Goal: Transaction & Acquisition: Purchase product/service

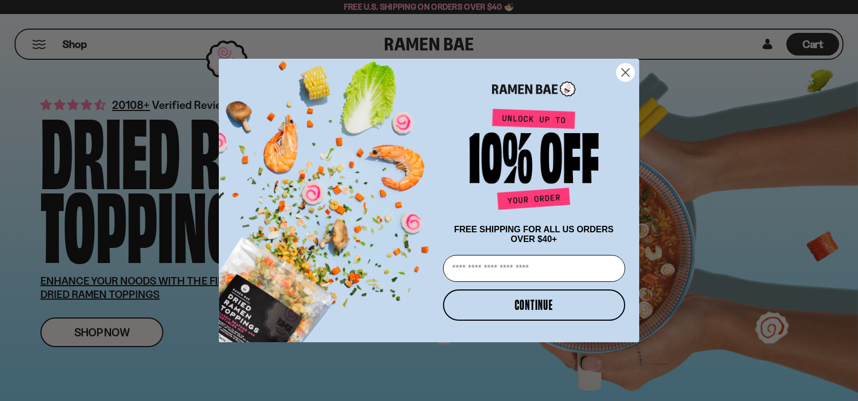
click at [41, 47] on div "Close dialog FREE SHIPPING FOR ALL US ORDERS OVER $40+ Email CONTINUE ******" at bounding box center [429, 200] width 858 height 401
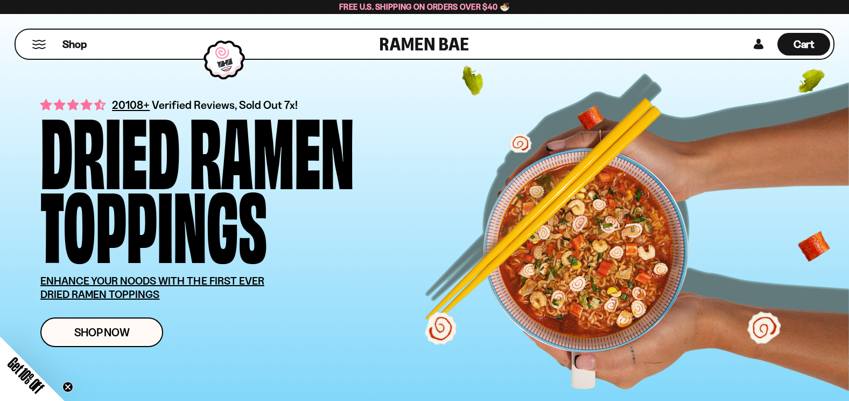
click at [41, 46] on button "Mobile Menu Trigger" at bounding box center [39, 44] width 15 height 9
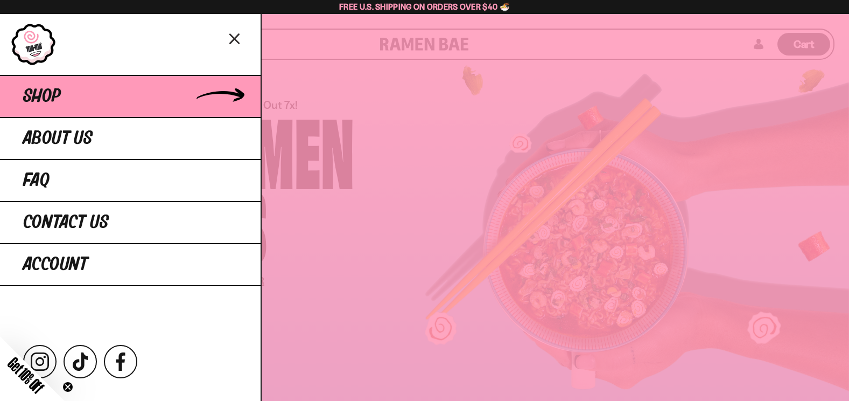
click at [48, 94] on span "Shop" at bounding box center [42, 96] width 38 height 19
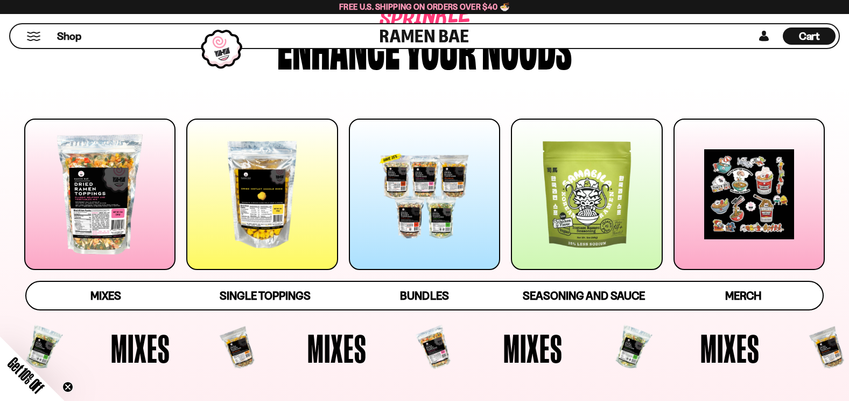
scroll to position [108, 0]
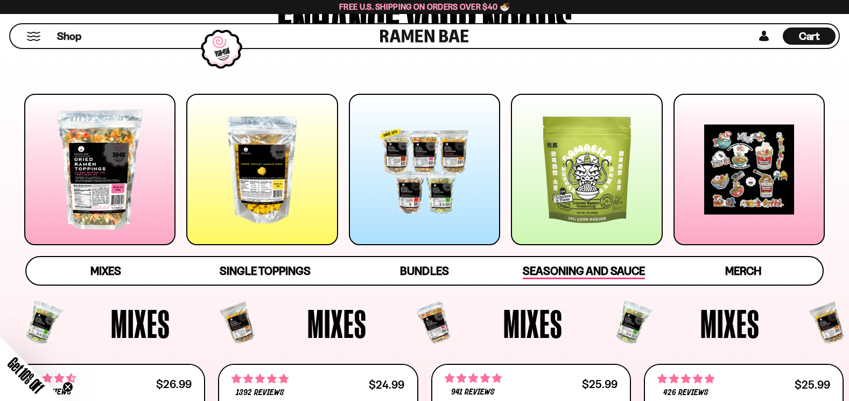
click at [603, 271] on span "Seasoning and Sauce" at bounding box center [584, 271] width 122 height 15
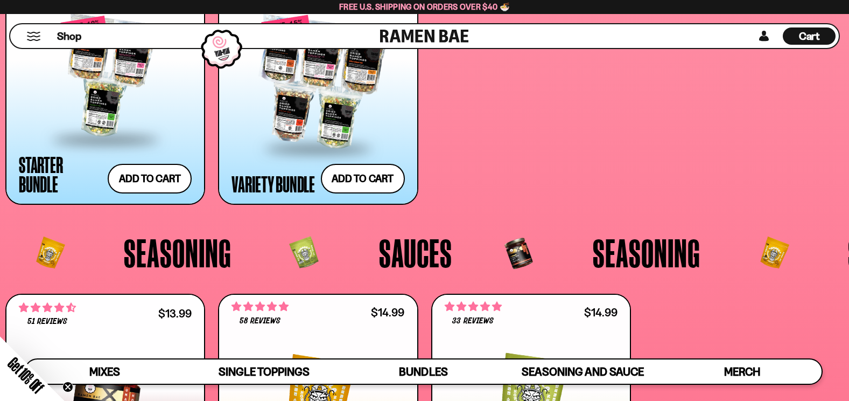
scroll to position [2394, 0]
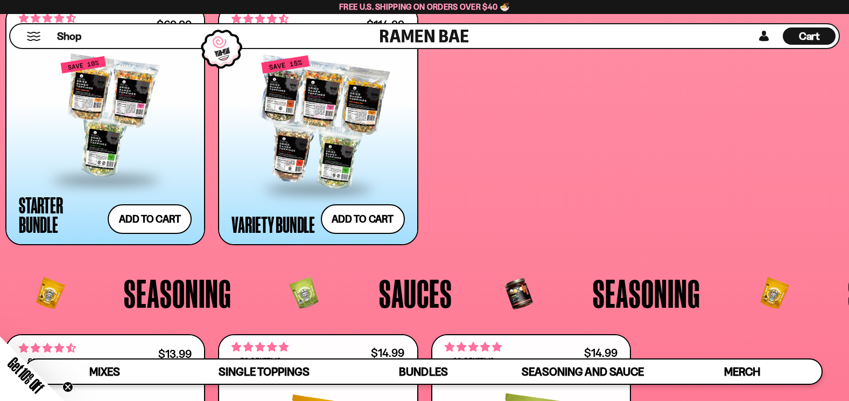
click at [35, 37] on button "Mobile Menu Trigger" at bounding box center [33, 36] width 15 height 9
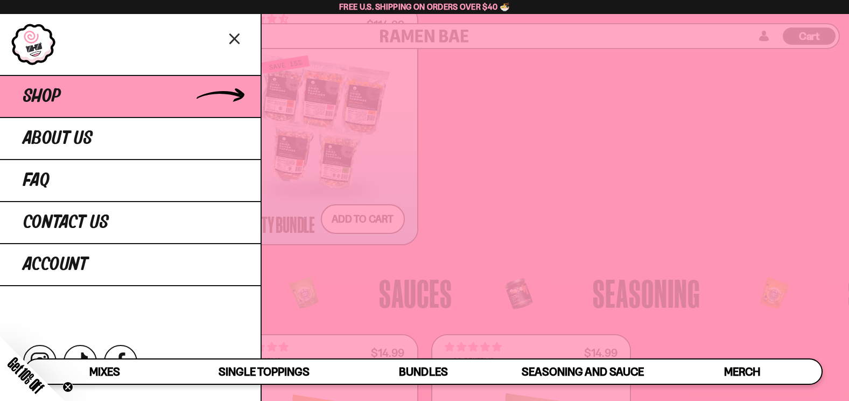
click at [47, 93] on span "Shop" at bounding box center [42, 96] width 38 height 19
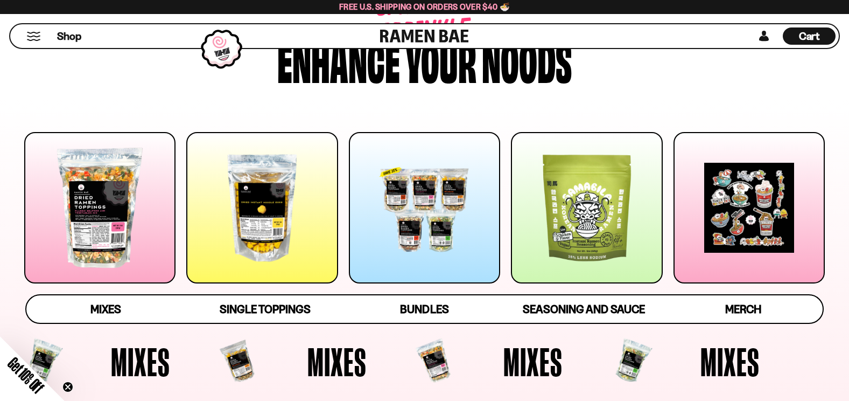
scroll to position [108, 0]
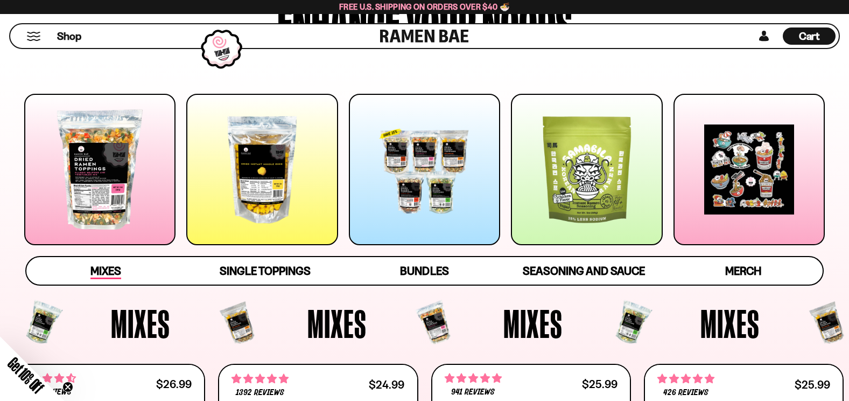
click at [101, 273] on span "Mixes" at bounding box center [105, 271] width 31 height 15
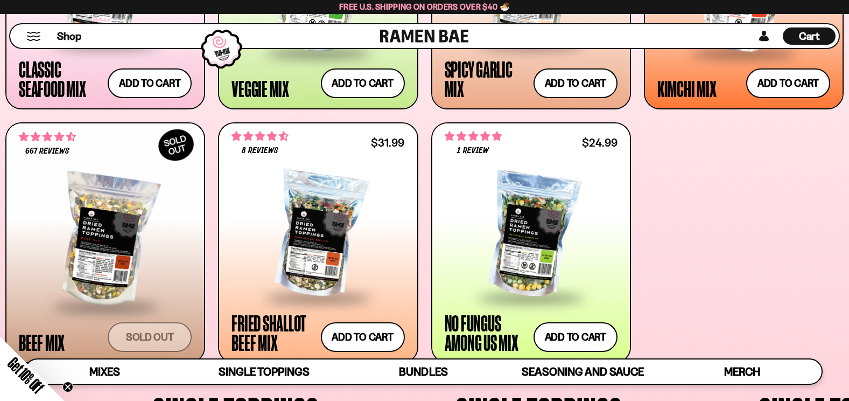
scroll to position [622, 0]
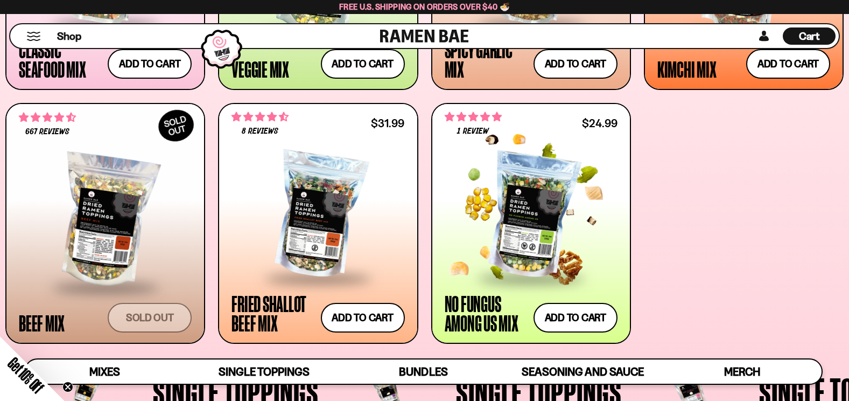
click at [529, 219] on div at bounding box center [531, 215] width 173 height 123
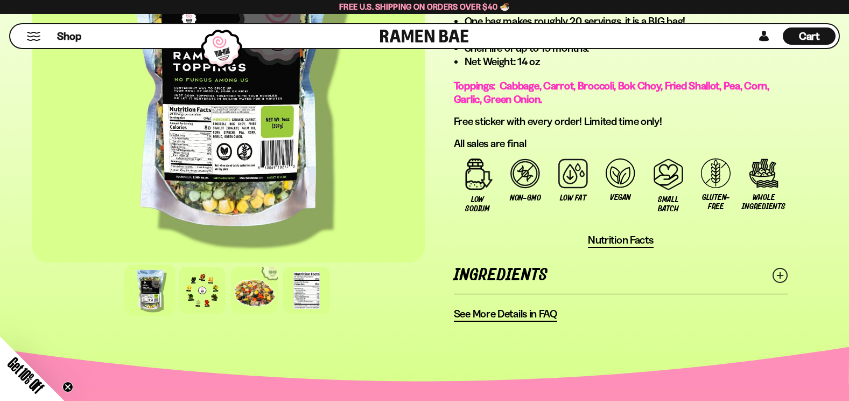
scroll to position [754, 0]
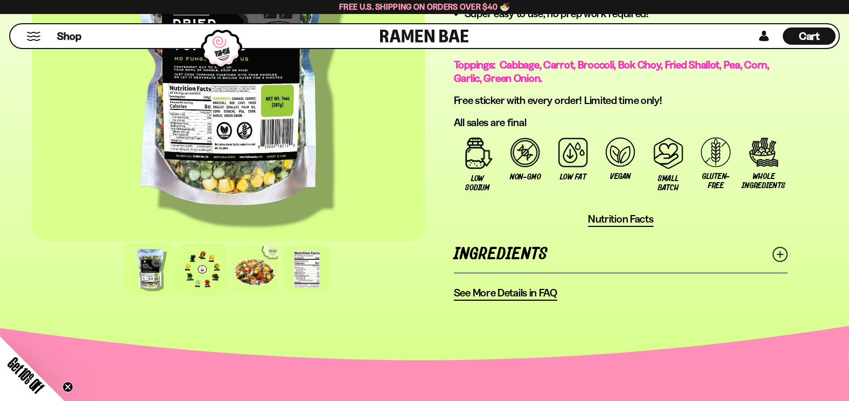
click at [193, 263] on div at bounding box center [202, 268] width 51 height 51
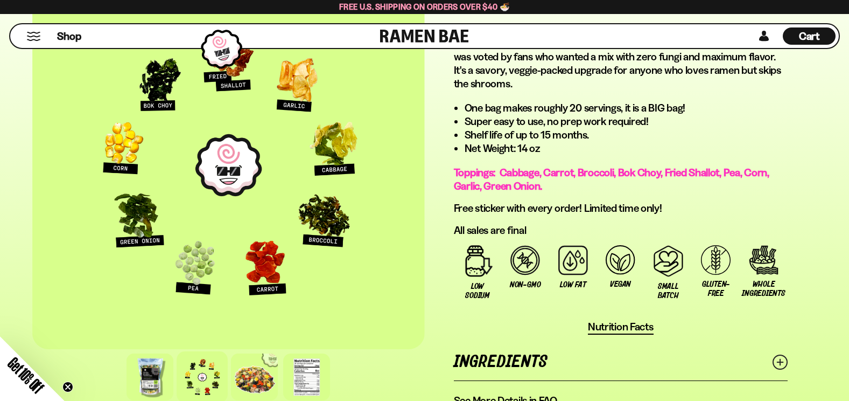
scroll to position [700, 0]
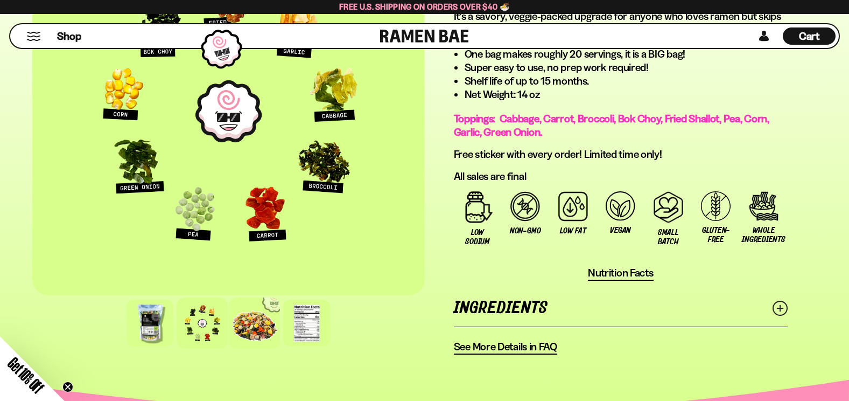
click at [247, 326] on div at bounding box center [254, 322] width 51 height 51
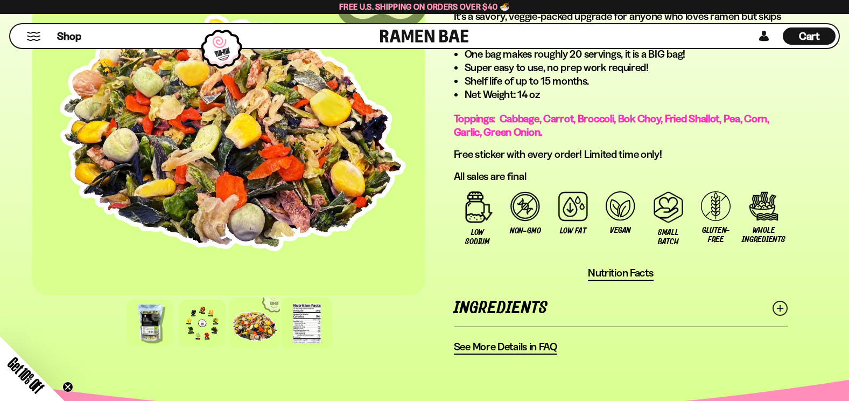
click at [304, 329] on div at bounding box center [306, 322] width 51 height 51
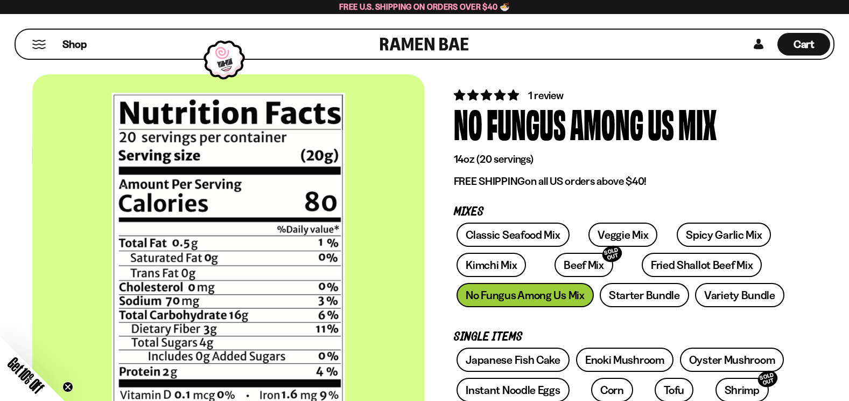
scroll to position [0, 0]
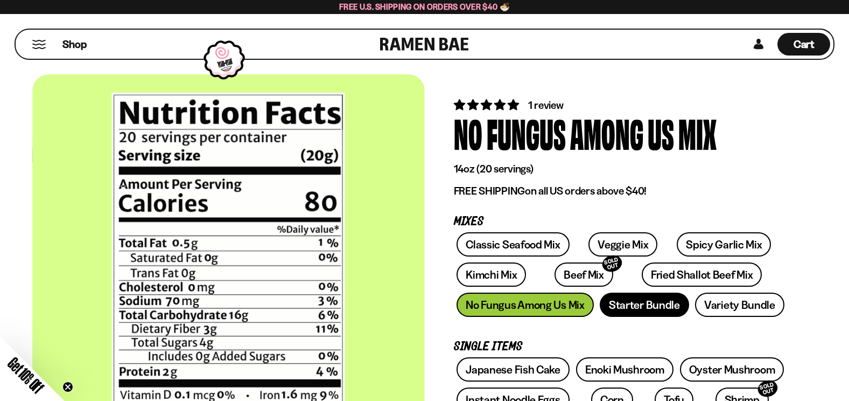
click at [657, 303] on link "Starter Bundle" at bounding box center [644, 305] width 89 height 24
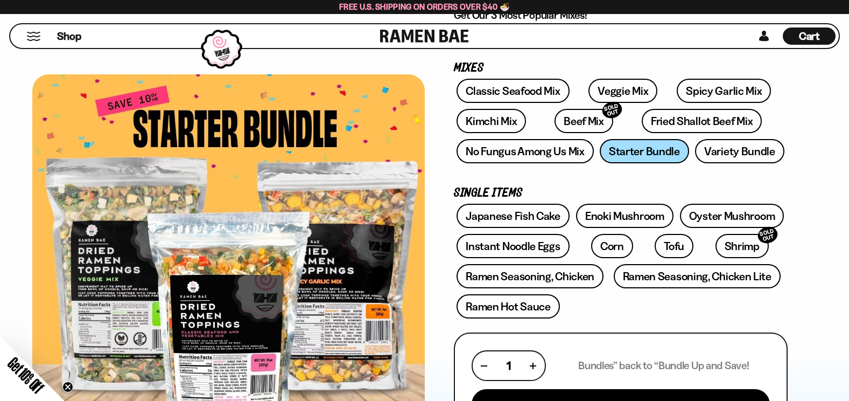
scroll to position [162, 0]
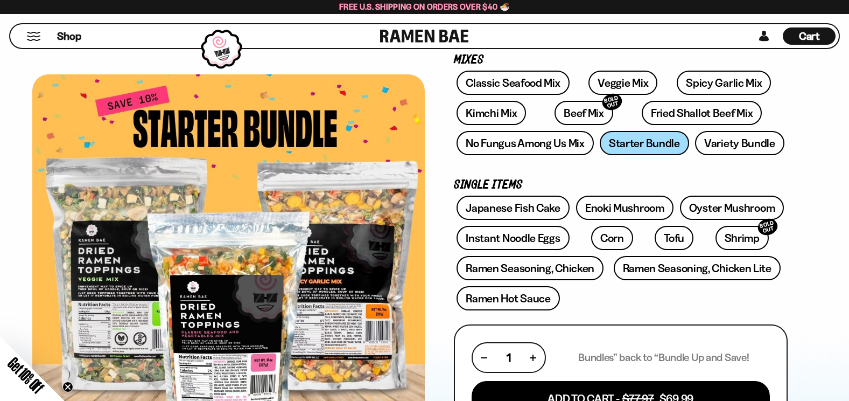
click at [396, 32] on link at bounding box center [424, 36] width 89 height 24
